Goal: Find specific page/section: Find specific page/section

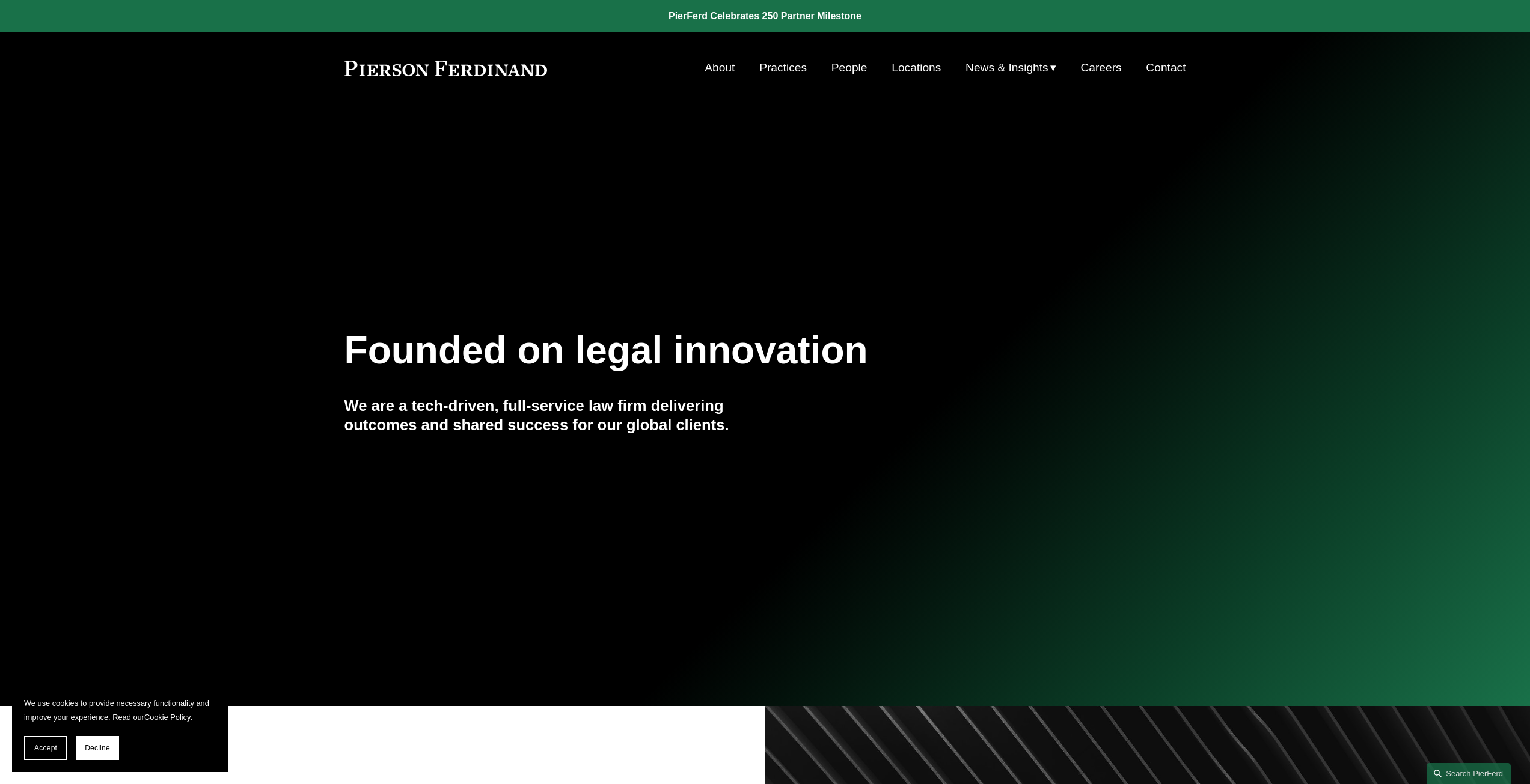
click at [839, 71] on link "People" at bounding box center [849, 67] width 36 height 23
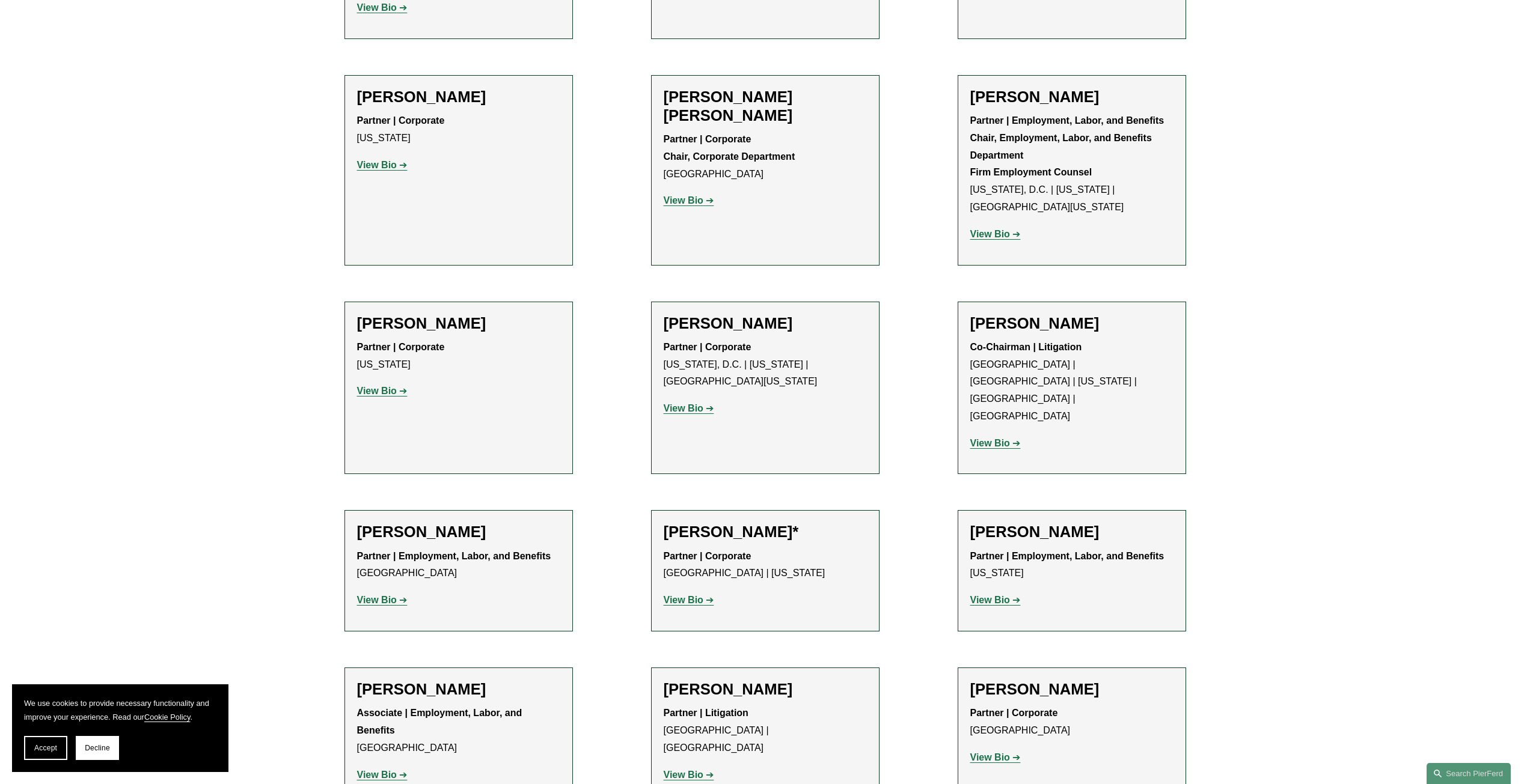
scroll to position [4447, 0]
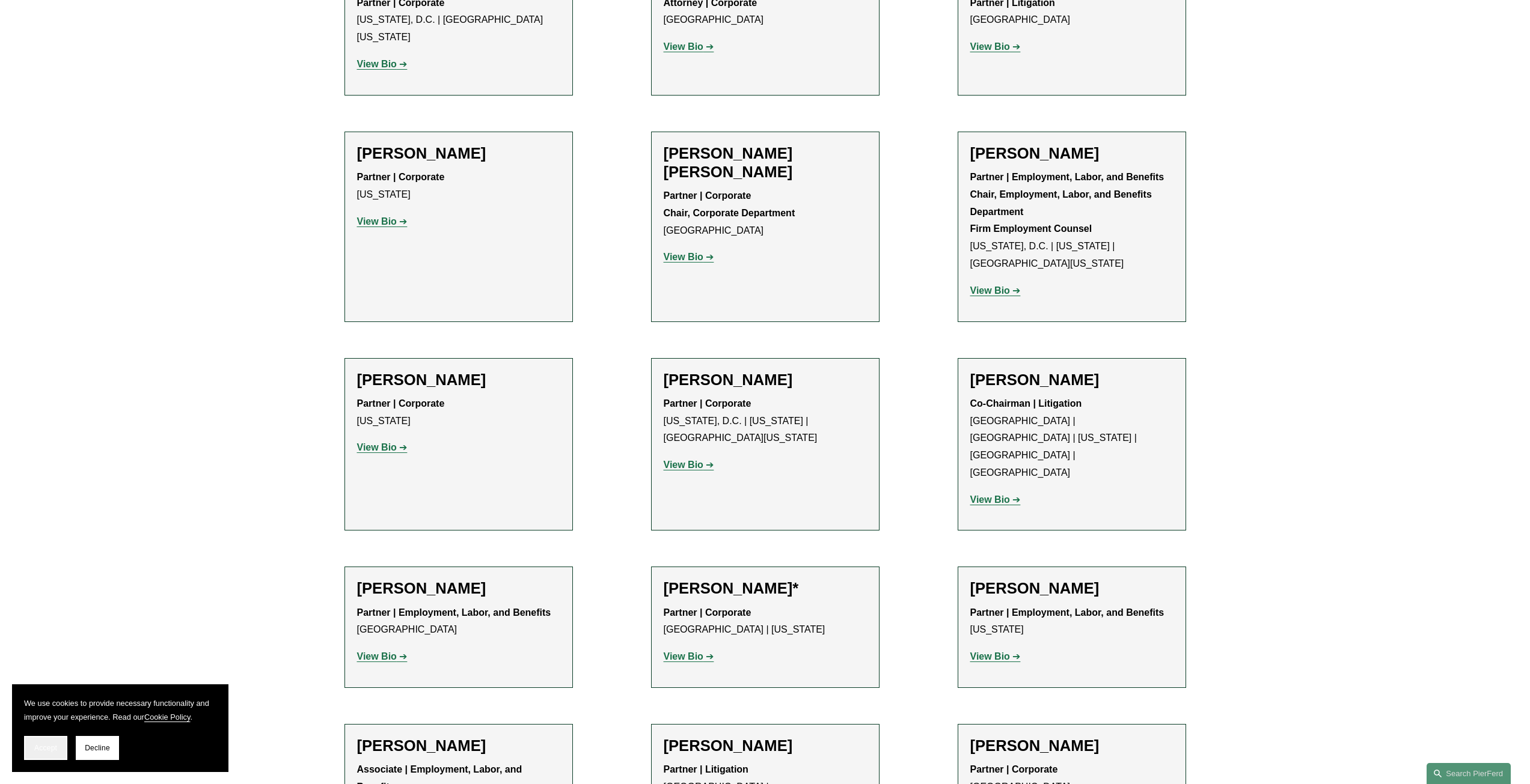
click at [27, 751] on button "Accept" at bounding box center [45, 748] width 43 height 24
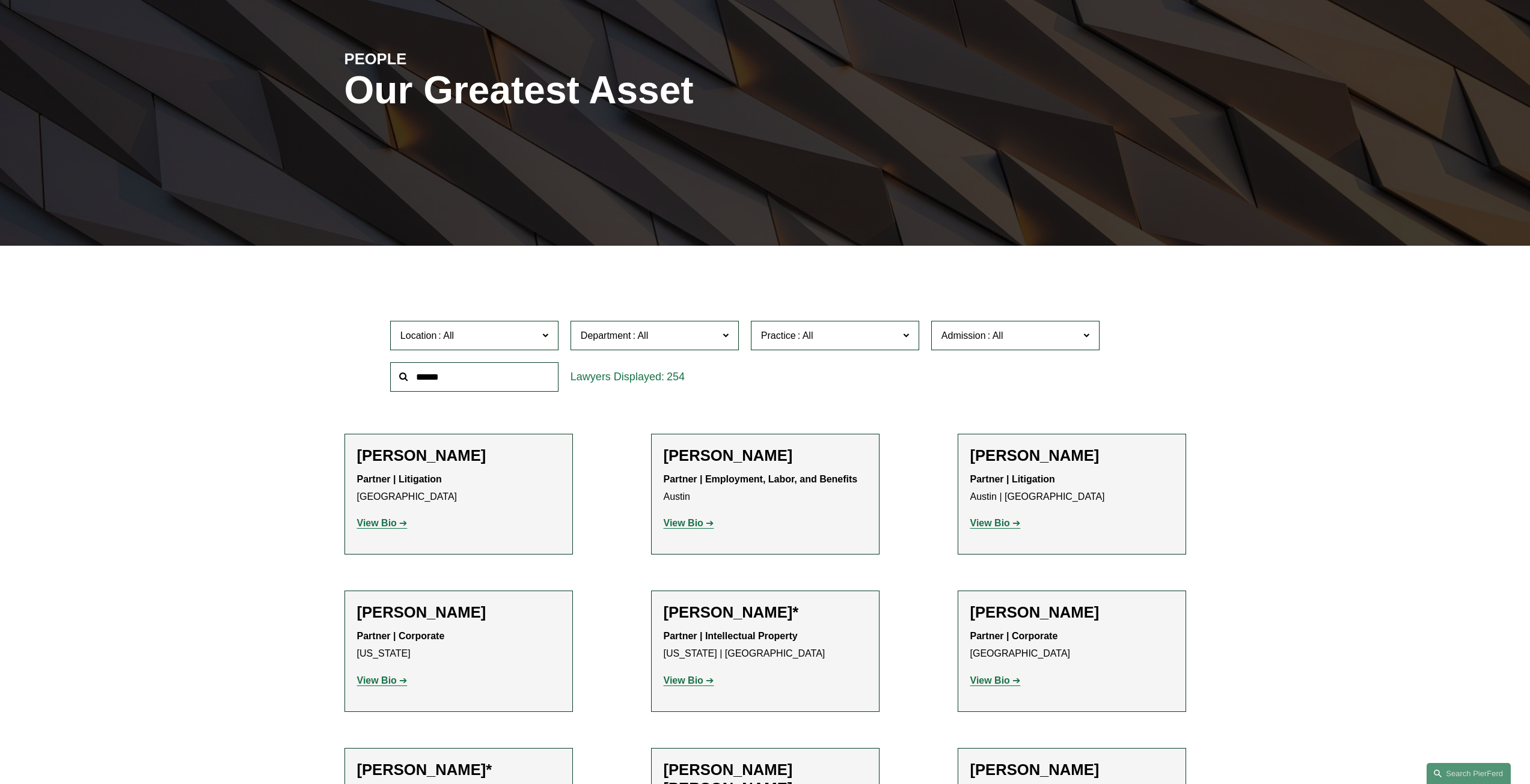
scroll to position [9, 0]
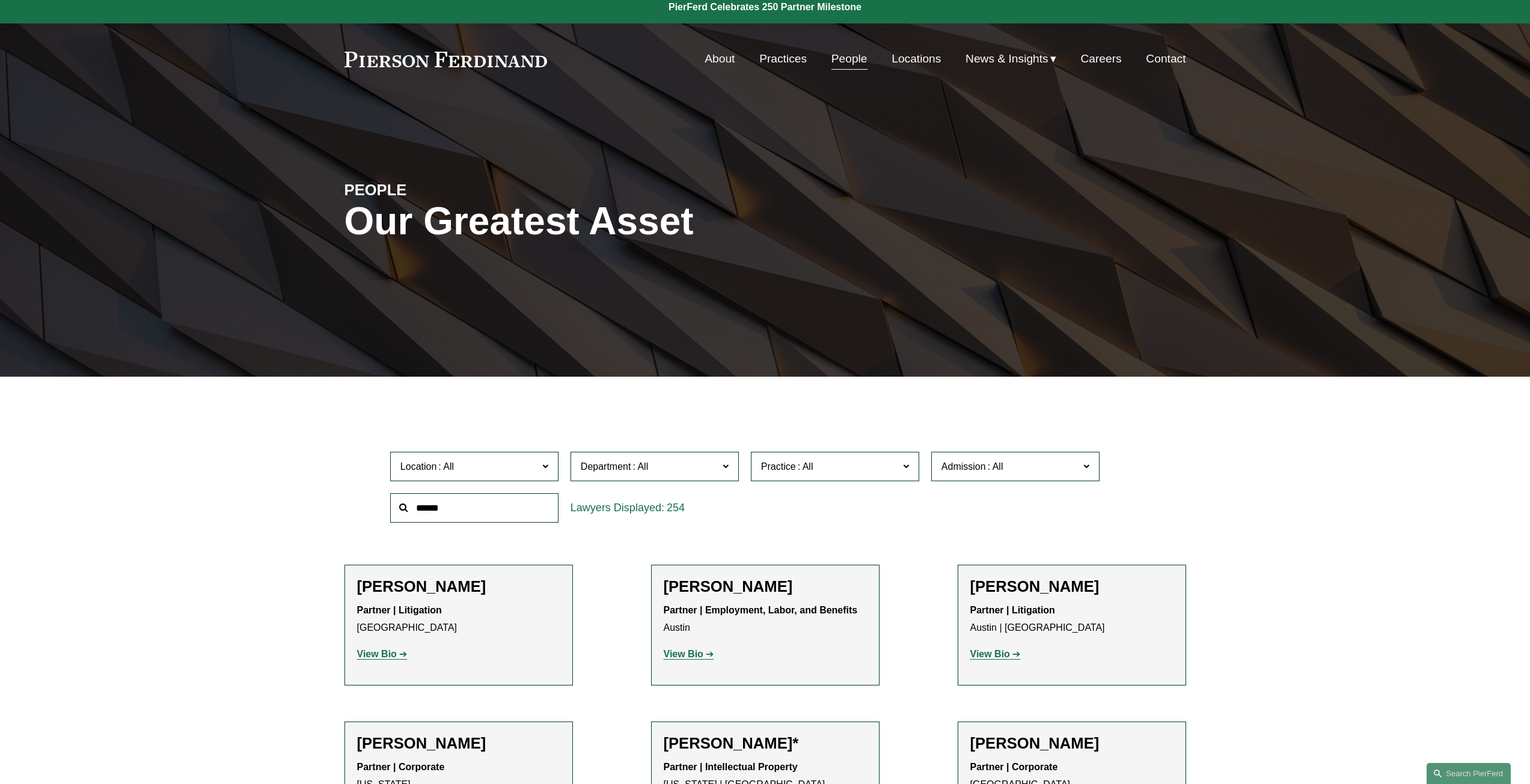
click at [534, 464] on span "Location" at bounding box center [469, 467] width 138 height 17
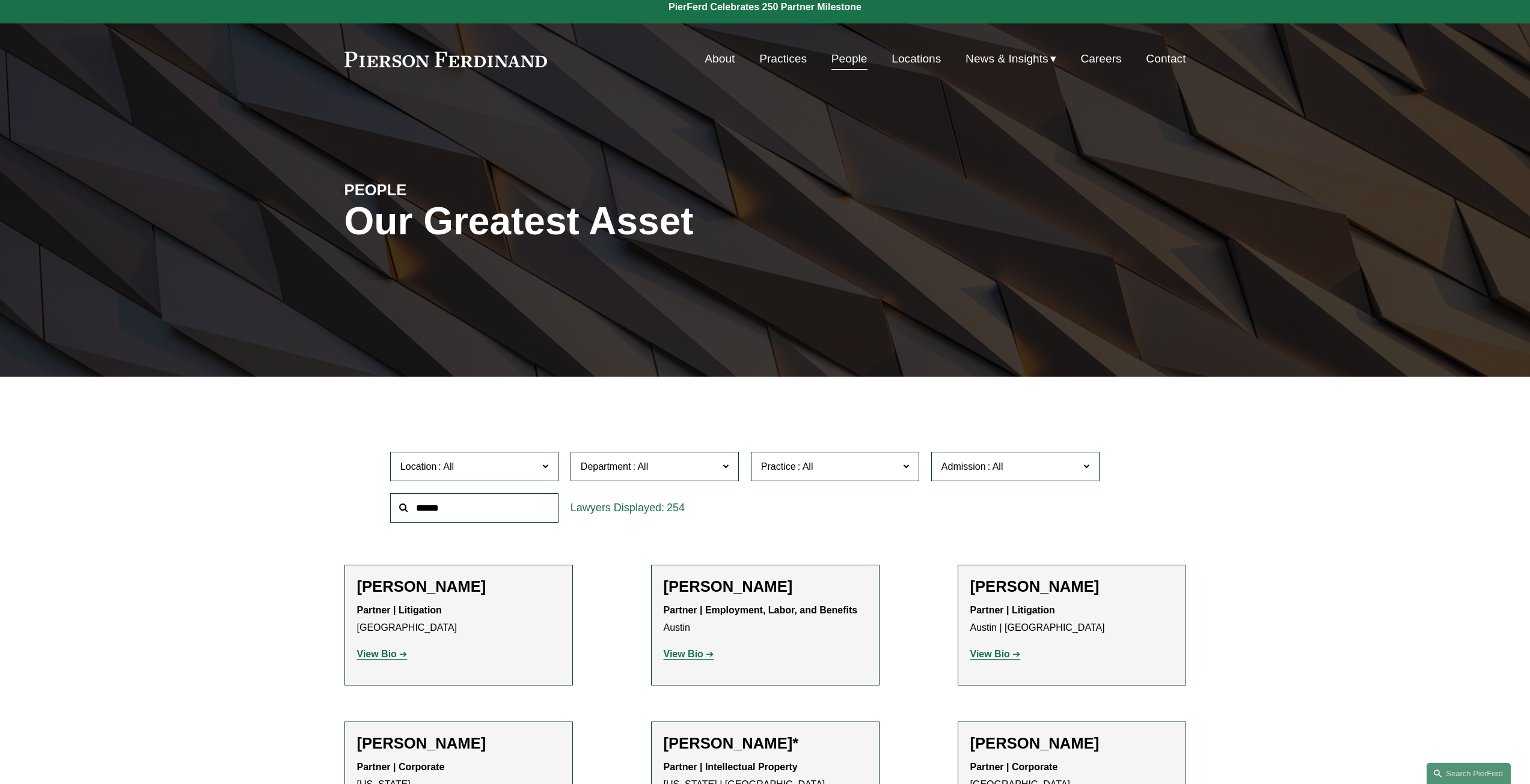
click at [542, 465] on label "Location" at bounding box center [474, 467] width 168 height 29
